Goal: Information Seeking & Learning: Check status

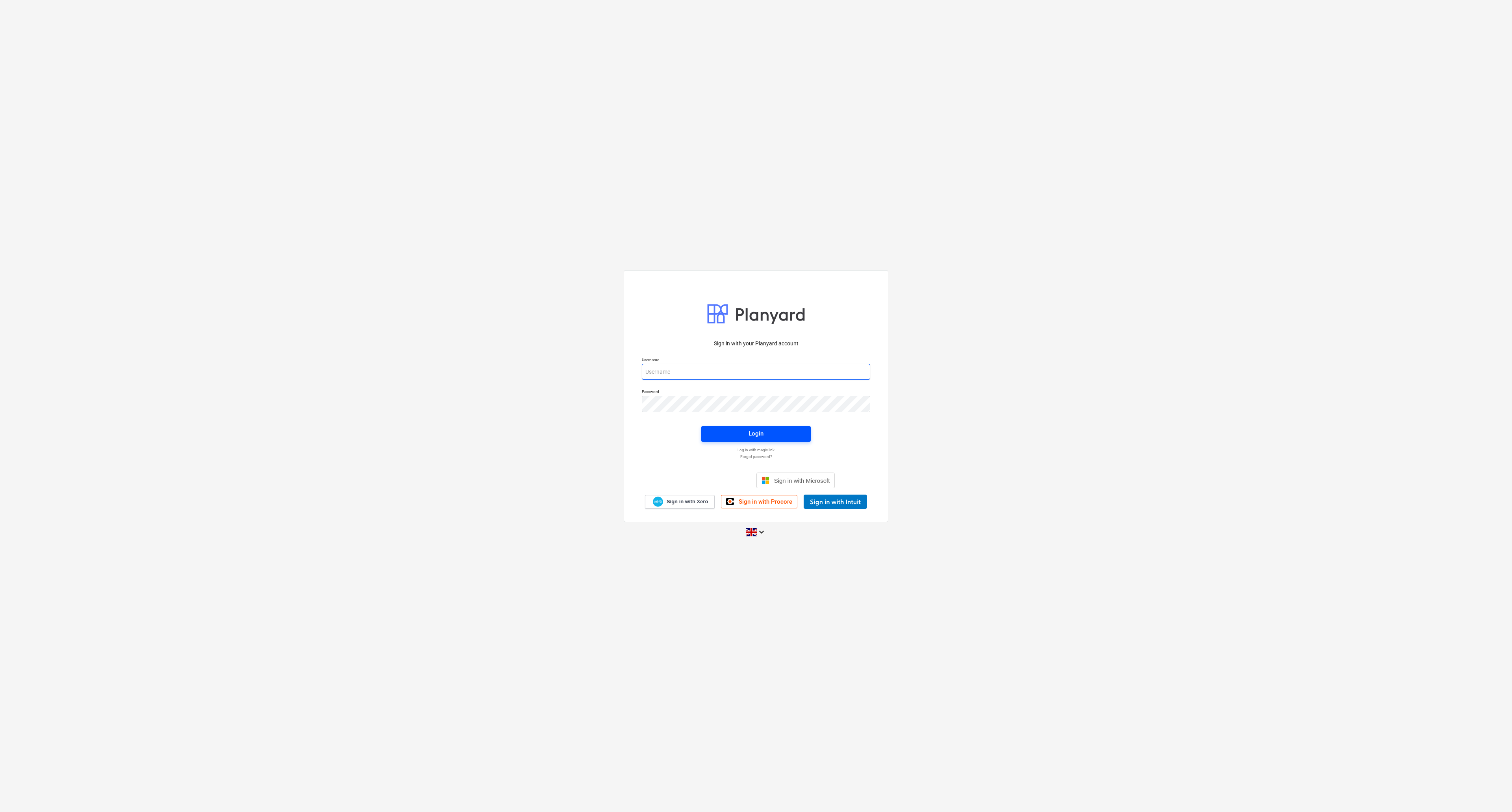
type input "[PERSON_NAME][EMAIL_ADDRESS][DOMAIN_NAME]"
click at [753, 433] on div "Login" at bounding box center [756, 434] width 15 height 10
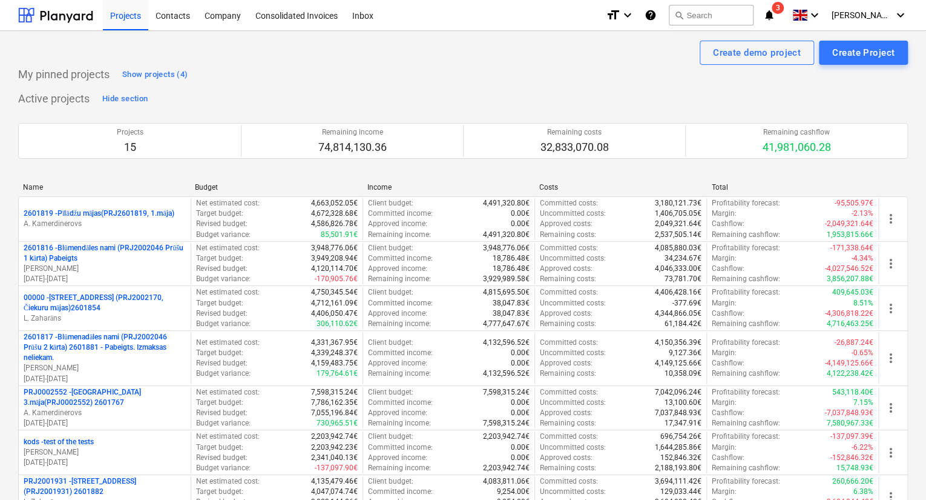
click at [776, 18] on icon "notifications" at bounding box center [769, 15] width 12 height 15
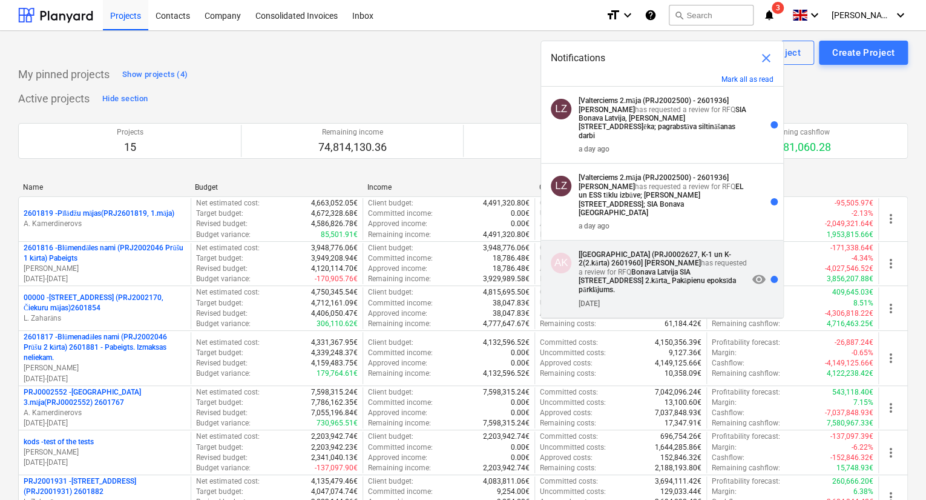
click at [644, 259] on strong "[PERSON_NAME]" at bounding box center [672, 263] width 56 height 8
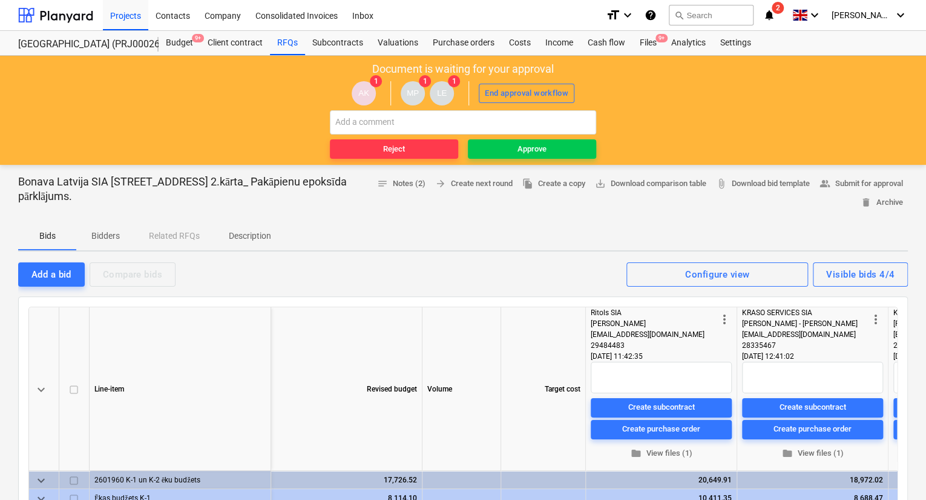
click at [776, 13] on icon "notifications" at bounding box center [769, 15] width 12 height 15
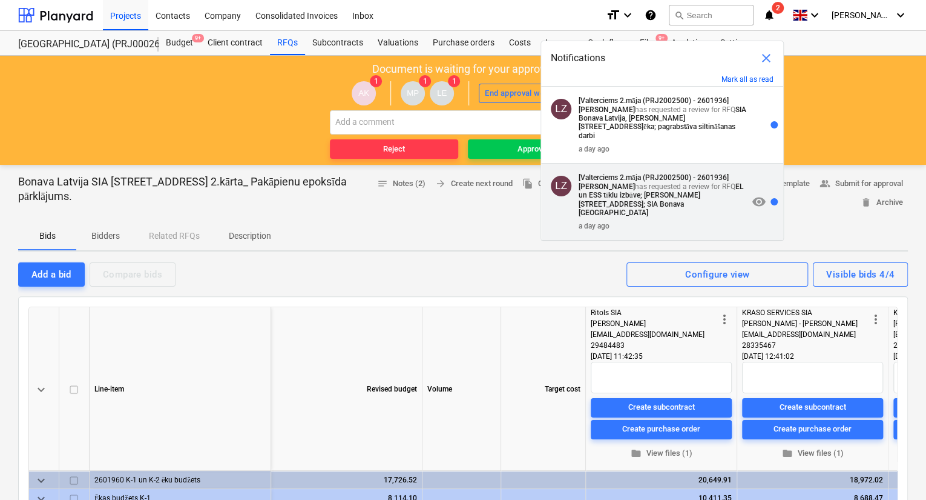
click at [649, 184] on strong "EL un ESS tīklu izbūve; [PERSON_NAME][STREET_ADDRESS]; SIA Bonava [GEOGRAPHIC_D…" at bounding box center [661, 199] width 165 height 35
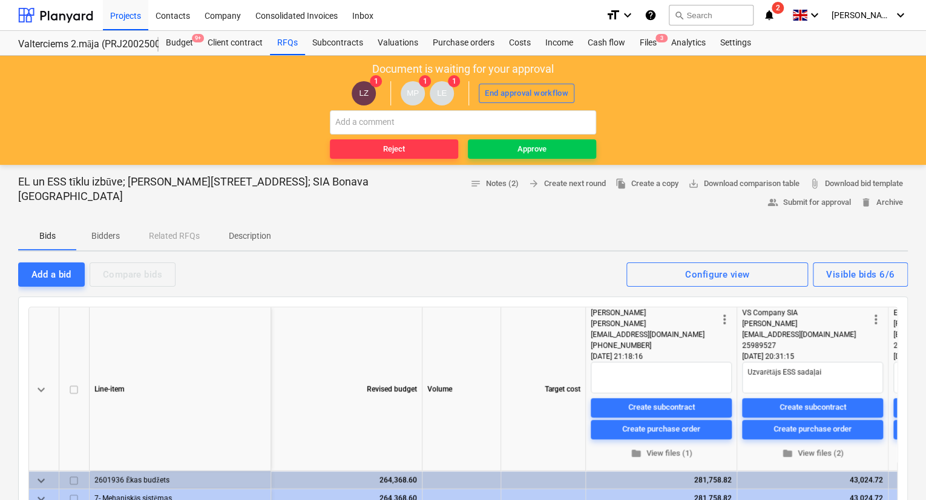
click at [776, 17] on icon "notifications" at bounding box center [769, 15] width 12 height 15
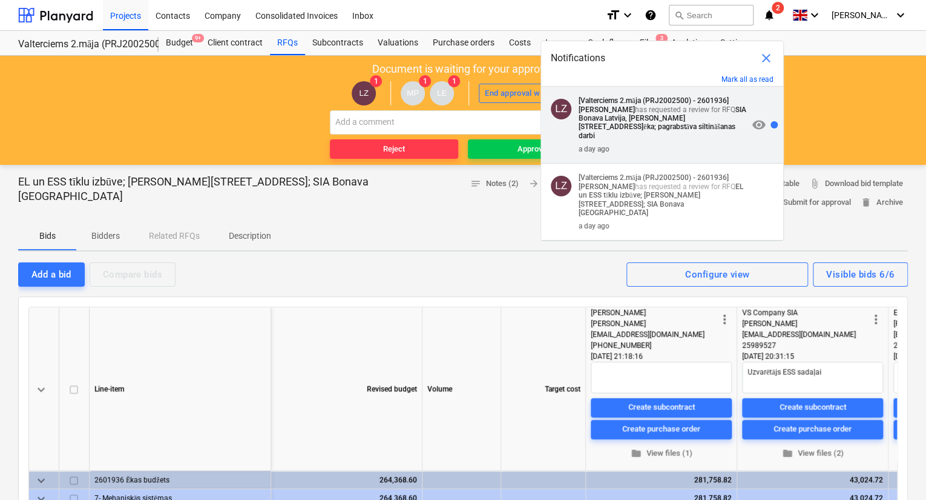
click at [649, 126] on strong "SIA Bonava Latvija, [PERSON_NAME][STREET_ADDRESS]ēka; pagrabstāva siltināšanas …" at bounding box center [663, 122] width 168 height 35
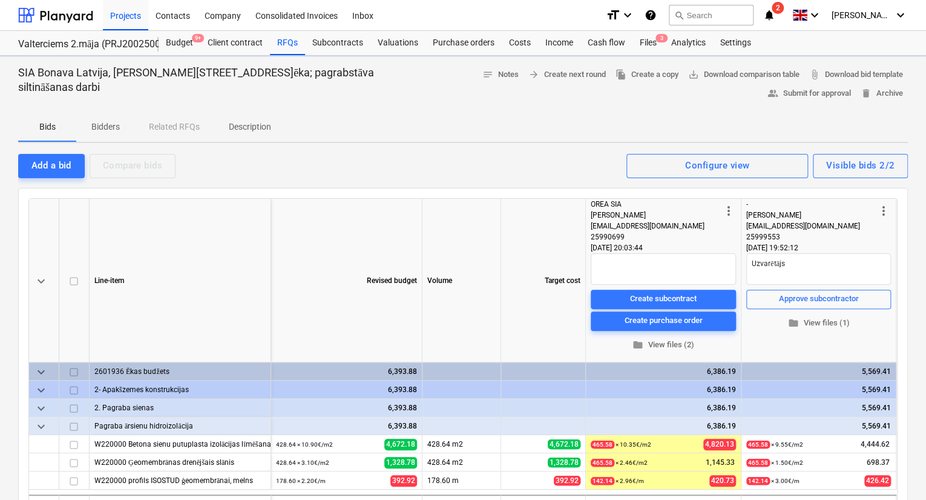
type textarea "x"
